Goal: Task Accomplishment & Management: Use online tool/utility

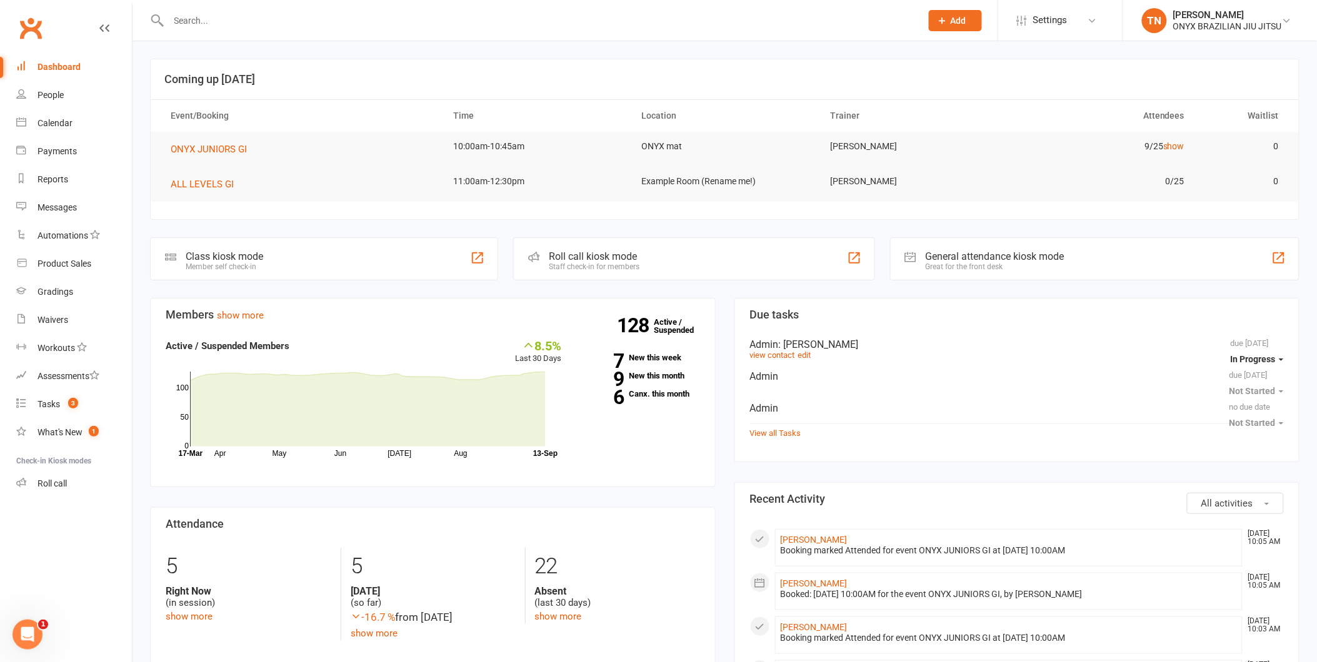
click at [616, 251] on div "Roll call kiosk mode" at bounding box center [594, 257] width 91 height 12
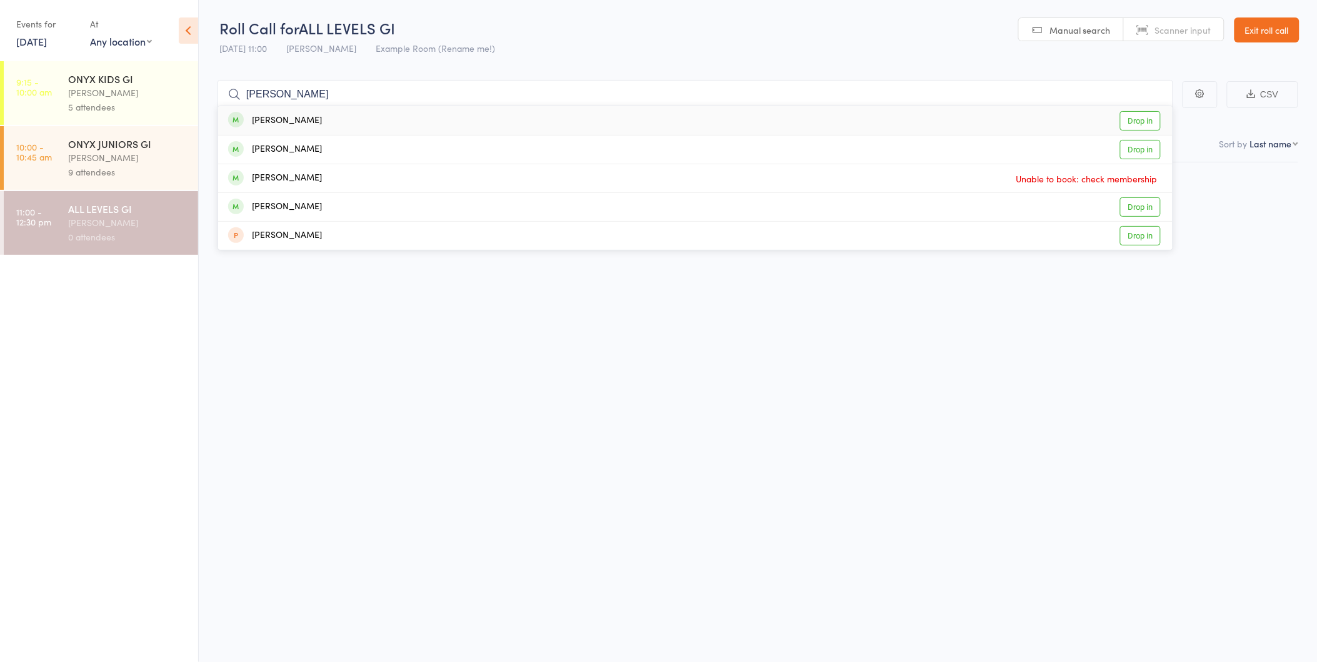
type input "[PERSON_NAME]"
click at [1127, 119] on link "Drop in" at bounding box center [1140, 120] width 41 height 19
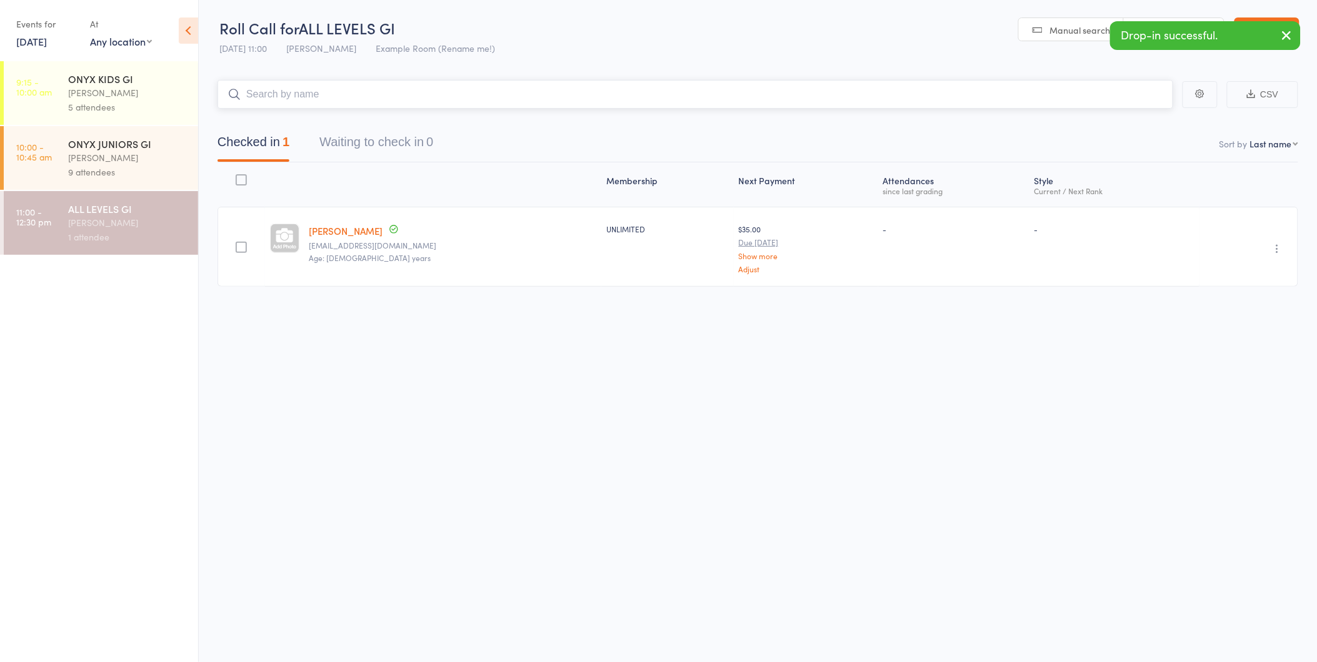
click at [911, 105] on input "search" at bounding box center [695, 94] width 956 height 29
type input "j"
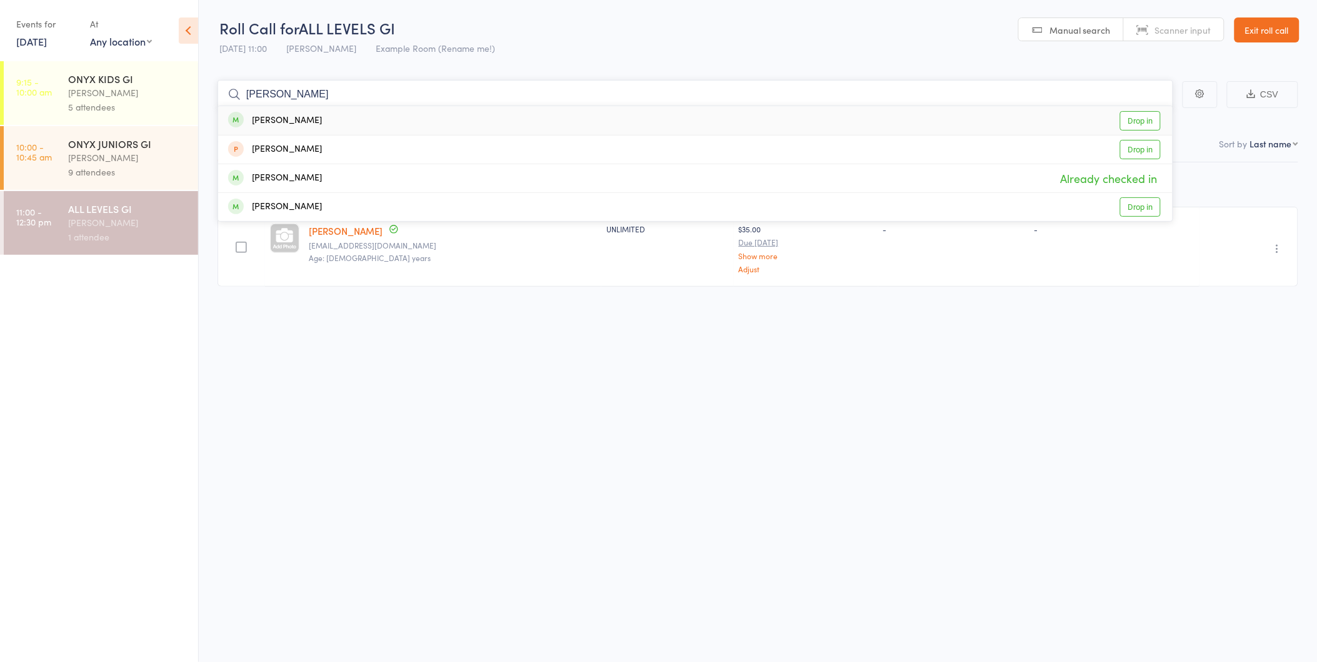
type input "joseph"
click at [1140, 124] on link "Drop in" at bounding box center [1140, 120] width 41 height 19
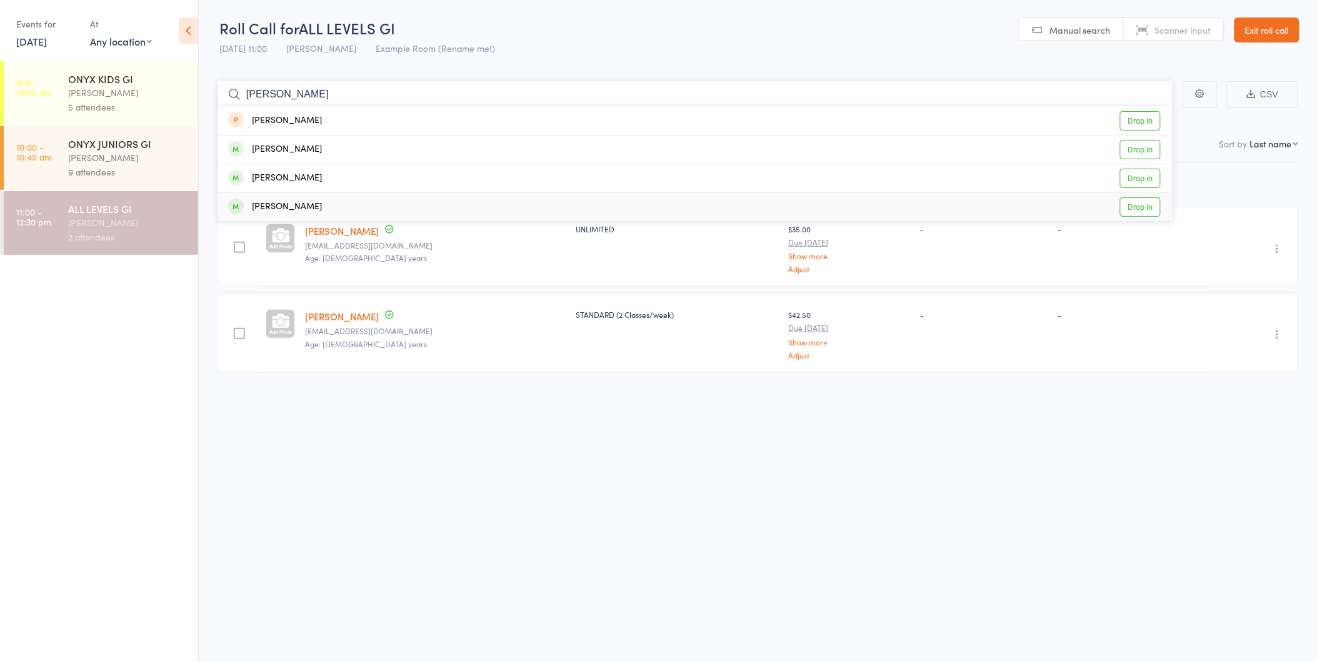
type input "david"
click at [1138, 204] on link "Drop in" at bounding box center [1140, 206] width 41 height 19
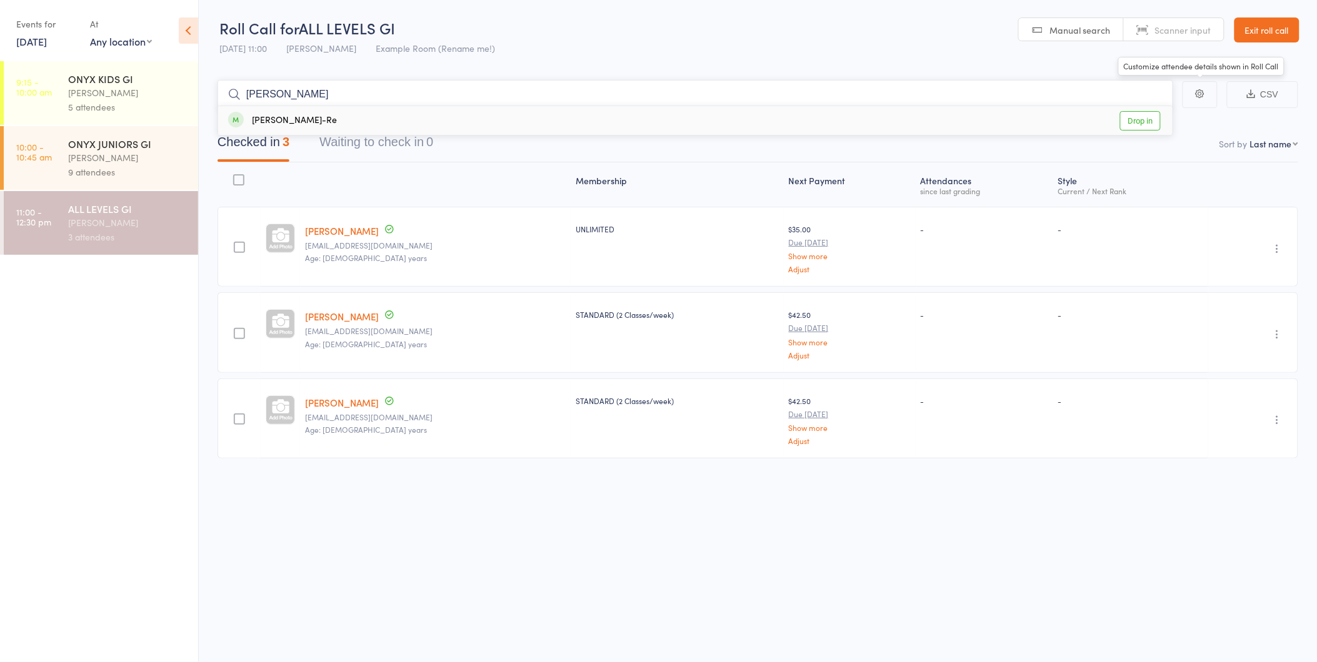
type input "peter"
click at [1137, 128] on link "Drop in" at bounding box center [1140, 120] width 41 height 19
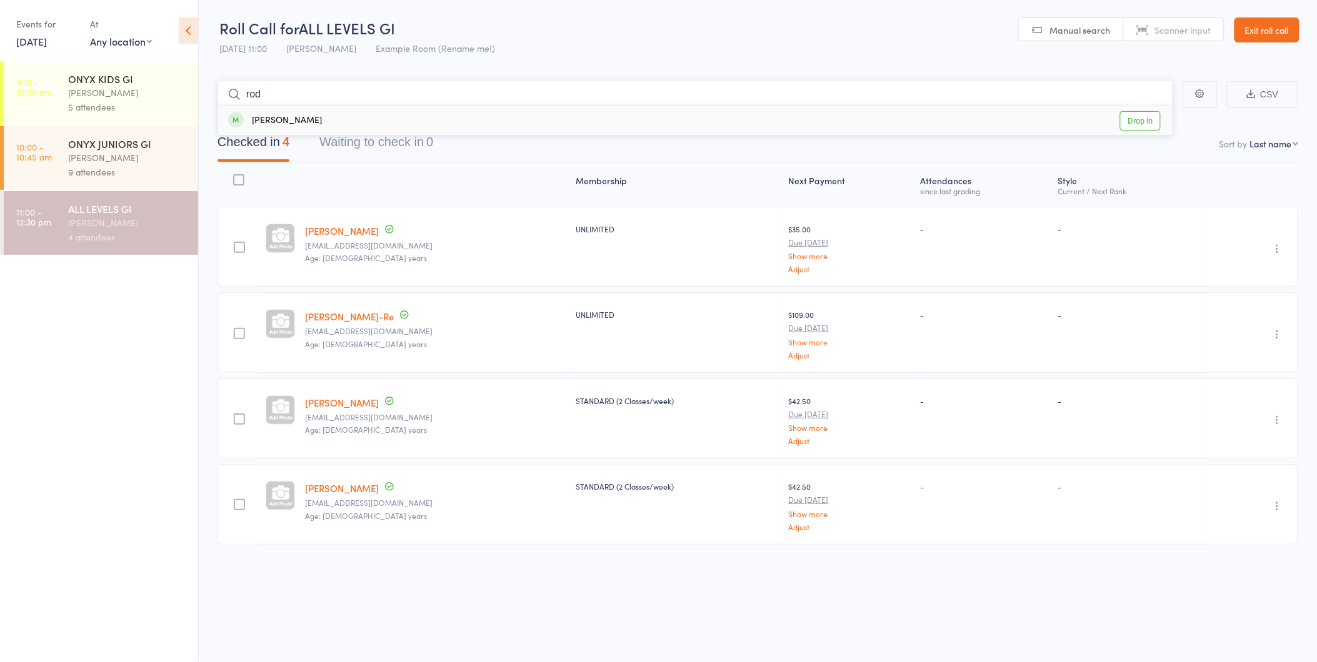
type input "rod"
click at [1152, 124] on link "Drop in" at bounding box center [1140, 120] width 41 height 19
type input "p"
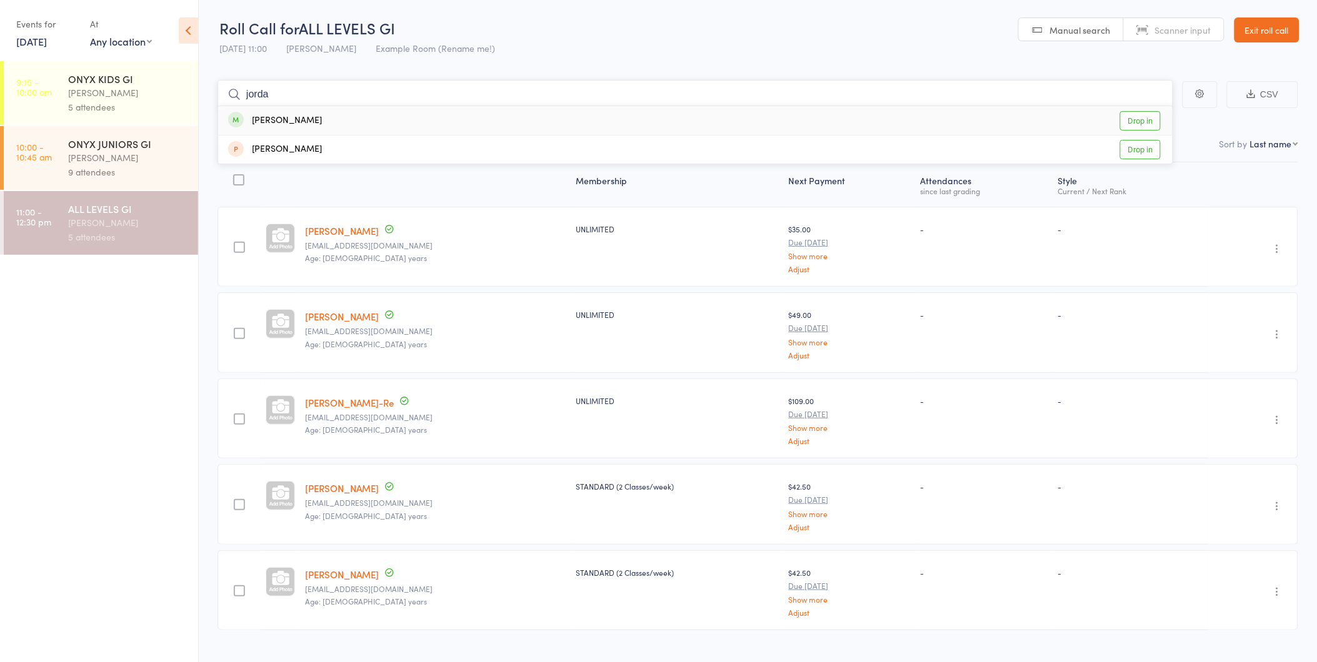
type input "jorda"
click at [1146, 129] on link "Drop in" at bounding box center [1140, 120] width 41 height 19
click at [1285, 26] on link "Exit roll call" at bounding box center [1266, 29] width 65 height 25
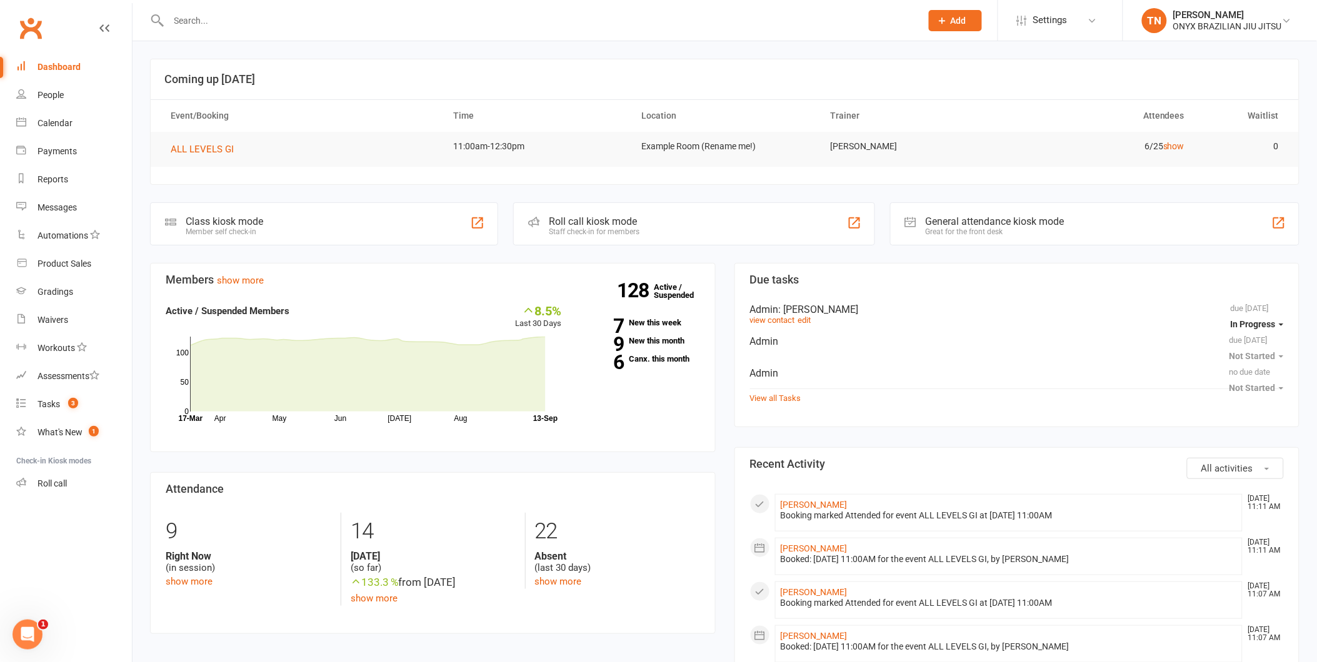
click at [604, 227] on div "Staff check-in for members" at bounding box center [594, 231] width 91 height 9
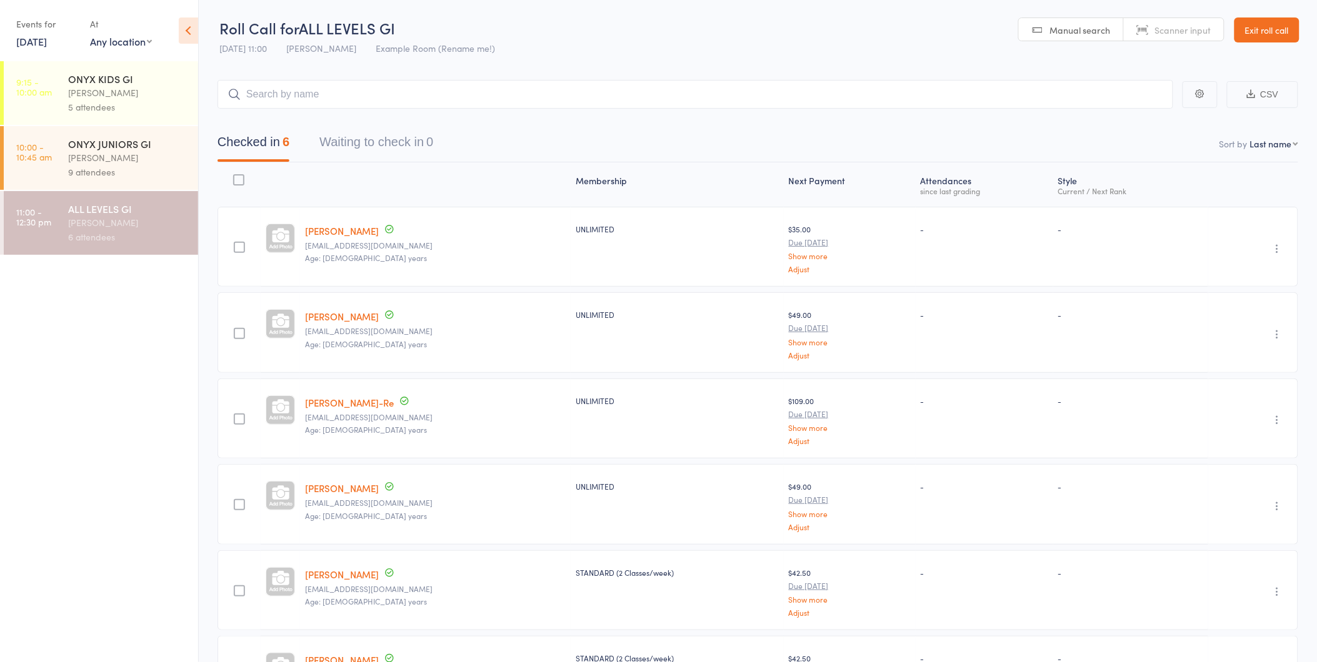
click at [1267, 29] on link "Exit roll call" at bounding box center [1266, 29] width 65 height 25
